Goal: Check status: Check status

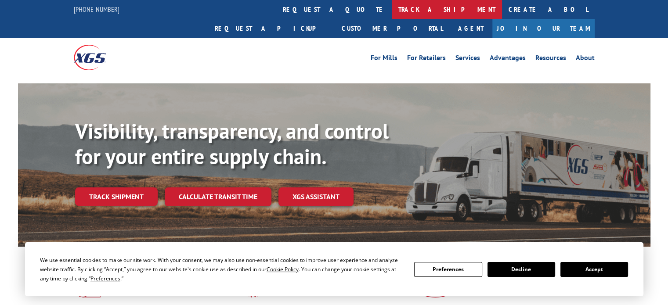
click at [392, 11] on link "track a shipment" at bounding box center [447, 9] width 110 height 19
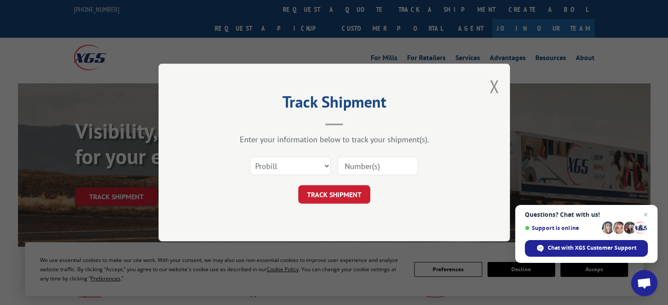
drag, startPoint x: 365, startPoint y: 162, endPoint x: 347, endPoint y: 178, distance: 24.3
click at [365, 162] on input at bounding box center [377, 166] width 81 height 18
paste input "17672671"
type input "17672671"
click at [334, 191] on button "TRACK SHIPMENT" at bounding box center [334, 194] width 72 height 18
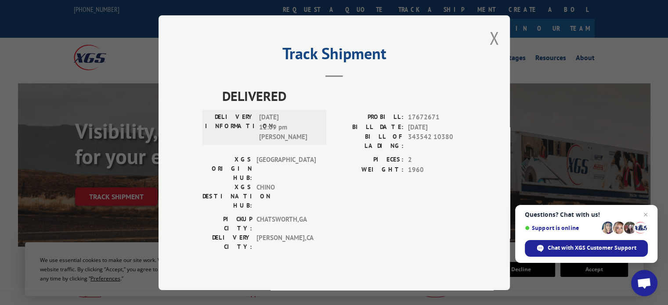
click at [263, 142] on span "[DATE] 12:09 pm [PERSON_NAME]" at bounding box center [288, 127] width 59 height 30
copy span "[PERSON_NAME]"
click at [577, 246] on span "Chat with XGS Customer Support" at bounding box center [592, 248] width 89 height 8
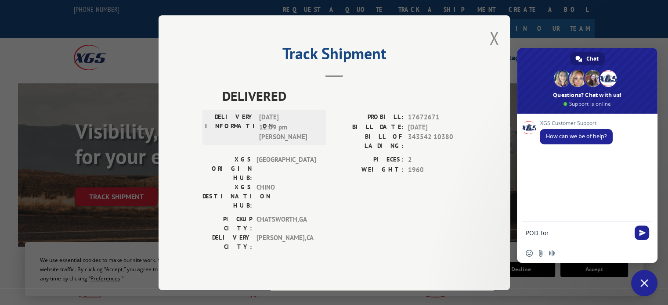
click at [579, 233] on textarea "POD for" at bounding box center [578, 233] width 104 height 8
paste textarea "17672671"
click at [549, 234] on textarea "POD for17672671" at bounding box center [578, 233] width 104 height 8
type textarea "POD for 17672671"
click at [638, 232] on span "Send" at bounding box center [642, 233] width 15 height 15
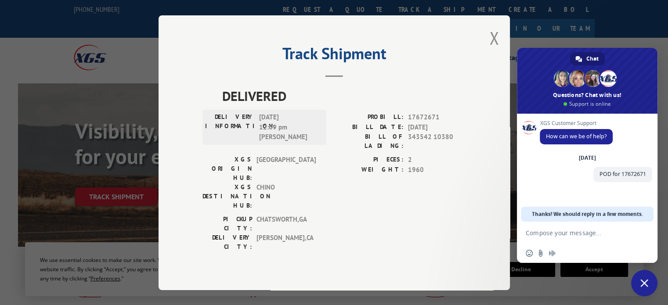
scroll to position [60, 0]
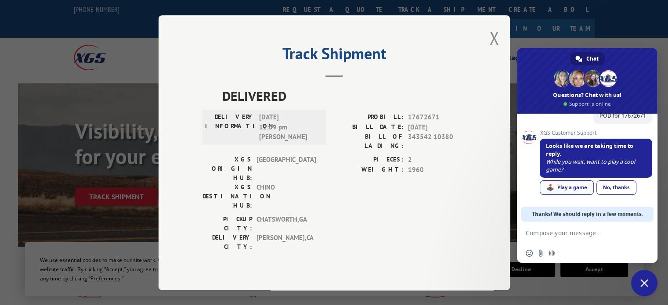
click at [570, 186] on div "🕹️ Play a game" at bounding box center [567, 188] width 54 height 15
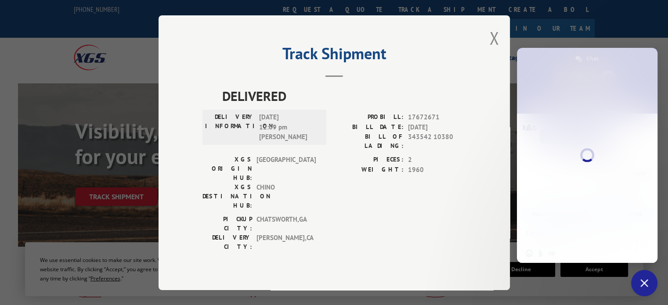
scroll to position [0, 0]
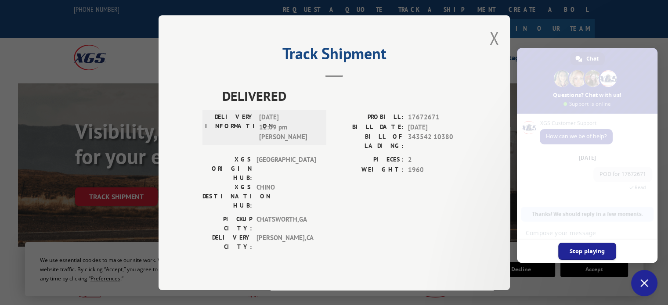
click at [587, 249] on span "Stop playing" at bounding box center [588, 251] width 58 height 17
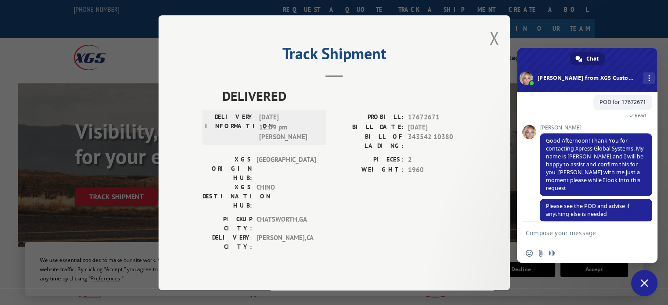
scroll to position [79, 0]
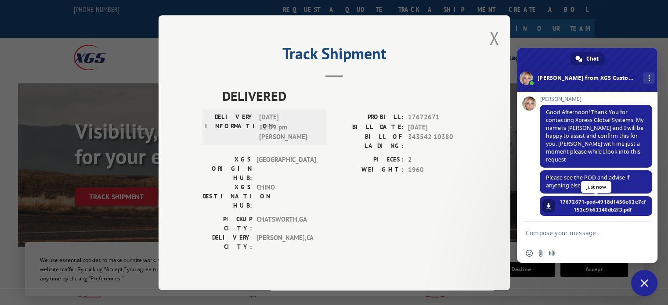
click at [548, 203] on span at bounding box center [548, 205] width 5 height 5
click at [582, 237] on textarea "Compose your message..." at bounding box center [578, 233] width 104 height 8
type textarea "Thats all! Thank yoU!"
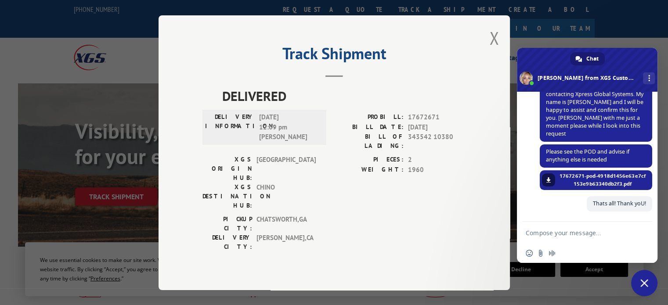
scroll to position [100, 0]
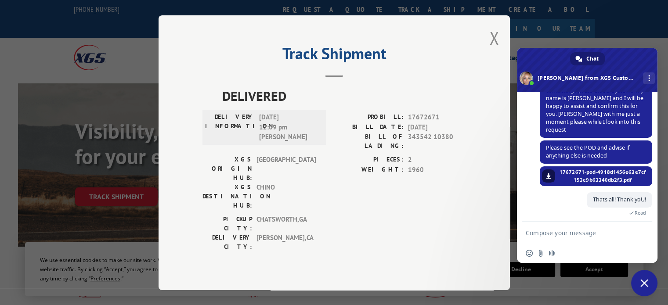
click at [343, 283] on div "Track Shipment DELIVERED DELIVERY INFORMATION: [DATE] 12:09 pm [PERSON_NAME]: 1…" at bounding box center [334, 152] width 668 height 305
